Goal: Ask a question

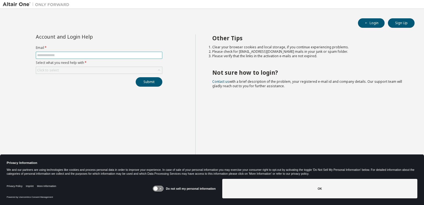
click at [116, 58] on span at bounding box center [99, 55] width 126 height 7
click at [116, 55] on input "text" at bounding box center [99, 55] width 124 height 4
type input "**********"
click at [82, 70] on div "Click to select" at bounding box center [99, 70] width 126 height 7
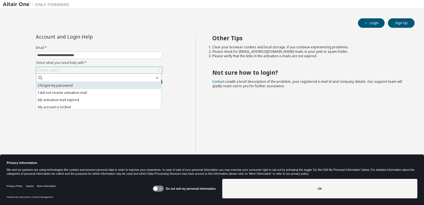
click at [80, 85] on li "I forgot my password" at bounding box center [98, 85] width 125 height 7
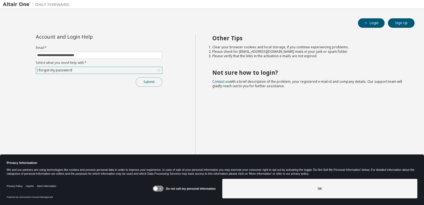
click at [151, 82] on button "Submit" at bounding box center [149, 81] width 27 height 9
click at [145, 82] on button "Submit" at bounding box center [149, 81] width 27 height 9
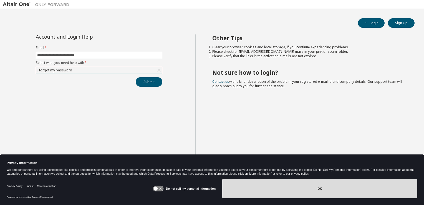
click at [245, 190] on button "OK" at bounding box center [319, 188] width 195 height 19
